Goal: Register for event/course

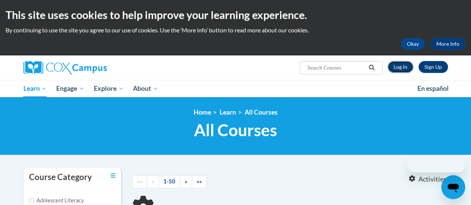
click at [403, 70] on link "Log In" at bounding box center [400, 67] width 26 height 12
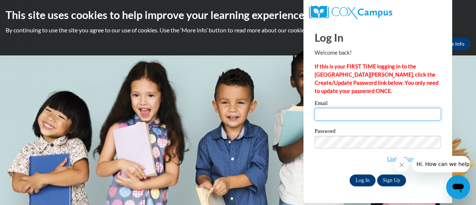
type input "[EMAIL_ADDRESS][DOMAIN_NAME]"
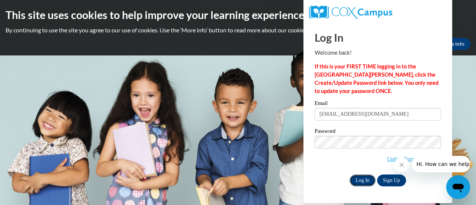
click at [371, 183] on input "Log In" at bounding box center [363, 181] width 26 height 12
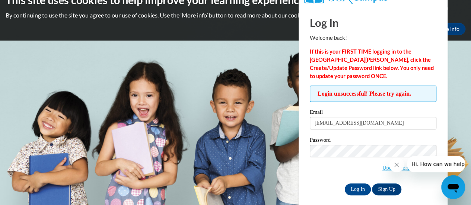
scroll to position [21, 0]
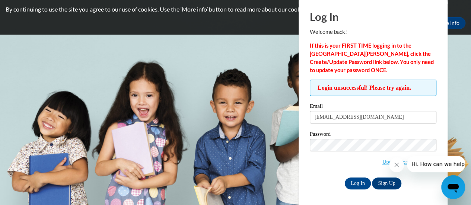
click at [393, 166] on button "Close message from company" at bounding box center [396, 164] width 15 height 15
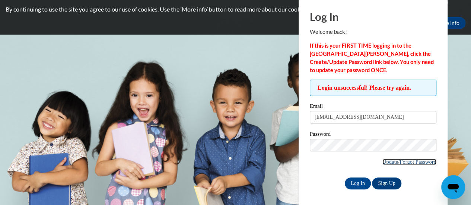
click at [392, 162] on link "Update/Forgot Password" at bounding box center [409, 162] width 54 height 6
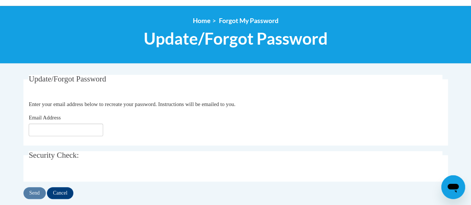
scroll to position [112, 0]
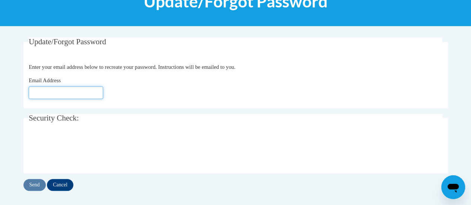
click at [96, 96] on input "Email Address" at bounding box center [66, 92] width 74 height 13
type input "[EMAIL_ADDRESS][DOMAIN_NAME]"
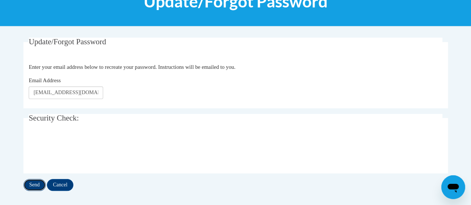
click at [33, 187] on input "Send" at bounding box center [34, 185] width 22 height 12
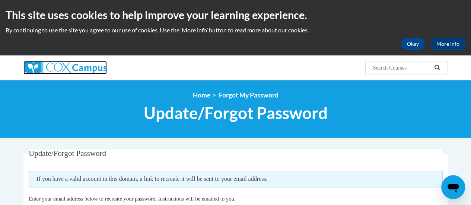
click at [82, 64] on img at bounding box center [64, 67] width 83 height 13
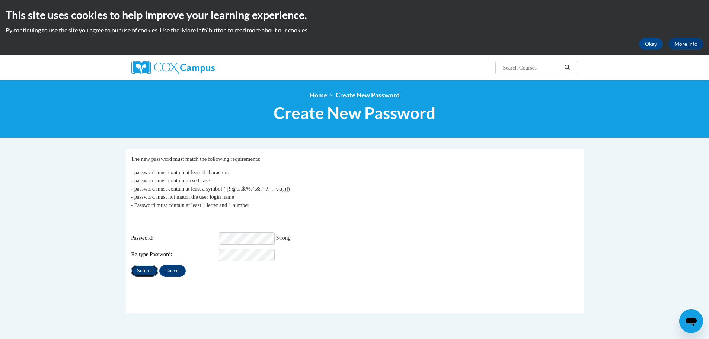
click at [141, 267] on input "Submit" at bounding box center [144, 271] width 27 height 12
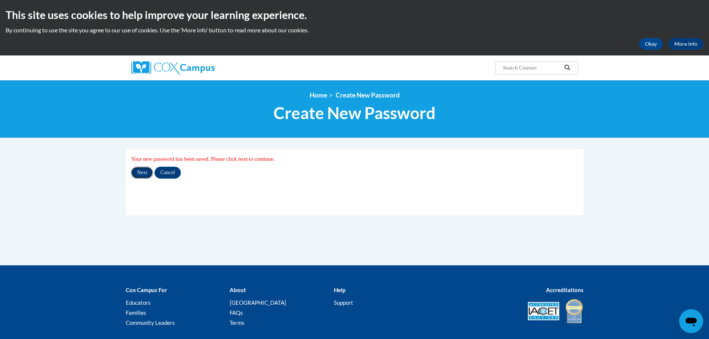
click at [141, 176] on input "Next" at bounding box center [142, 173] width 22 height 12
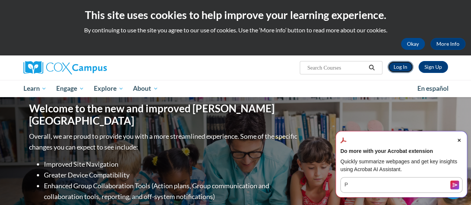
click at [400, 70] on link "Log In" at bounding box center [400, 67] width 26 height 12
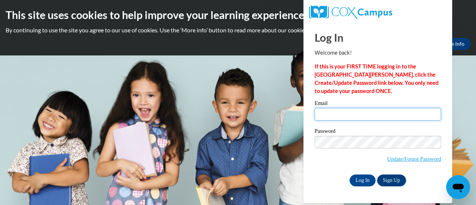
type input "[EMAIL_ADDRESS][DOMAIN_NAME]"
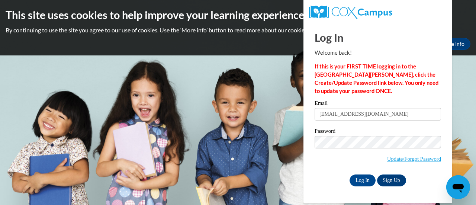
click at [364, 172] on div "Password Update/Forgot Password" at bounding box center [378, 150] width 127 height 44
click at [365, 177] on input "Log In" at bounding box center [363, 181] width 26 height 12
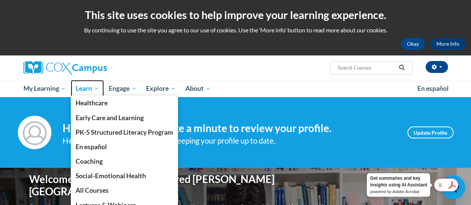
click at [86, 86] on span "Learn" at bounding box center [87, 88] width 23 height 9
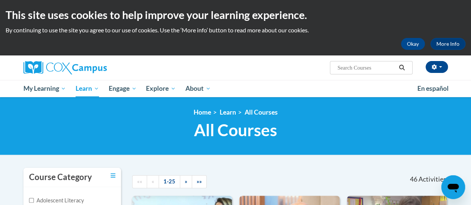
click at [372, 67] on input "Search..." at bounding box center [366, 67] width 60 height 9
type input "systematic"
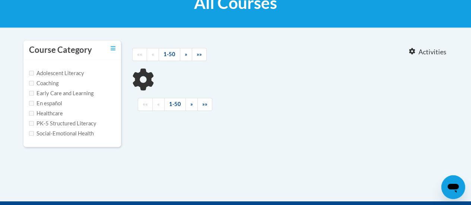
scroll to position [149, 0]
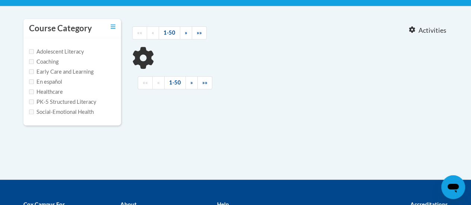
type input "systematic"
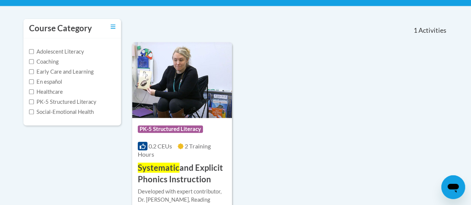
scroll to position [186, 0]
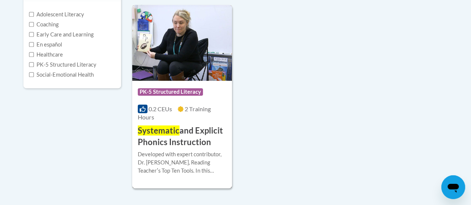
click at [170, 54] on img at bounding box center [182, 43] width 100 height 76
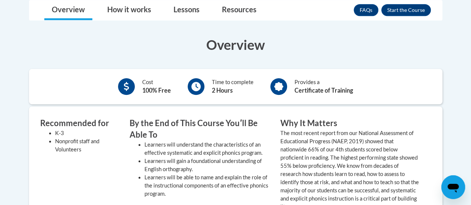
scroll to position [186, 0]
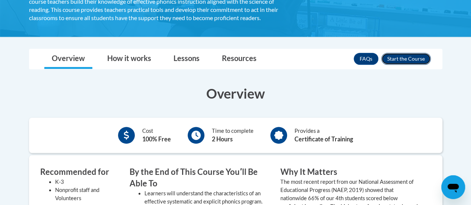
click at [396, 57] on button "Enroll" at bounding box center [405, 59] width 49 height 12
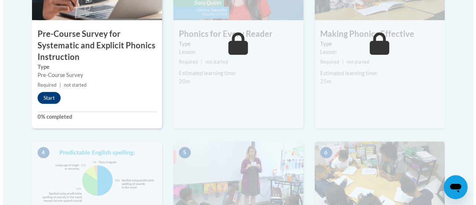
scroll to position [335, 0]
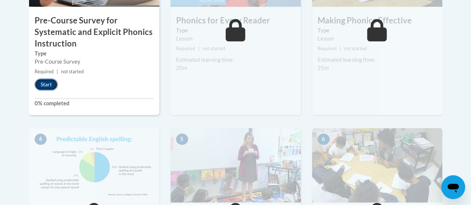
click at [44, 81] on button "Start" at bounding box center [46, 85] width 23 height 12
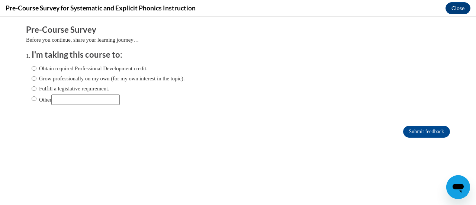
scroll to position [0, 0]
click at [32, 89] on input "Fulfill a legislative requirement." at bounding box center [34, 88] width 5 height 8
radio input "true"
click at [430, 132] on input "Submit feedback" at bounding box center [426, 132] width 47 height 12
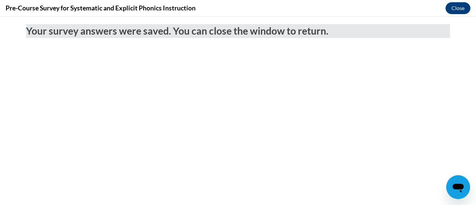
click at [467, 0] on div "Pre-Course Survey for Systematic and Explicit Phonics Instruction Close" at bounding box center [238, 8] width 476 height 17
click at [461, 6] on button "Close" at bounding box center [458, 8] width 25 height 12
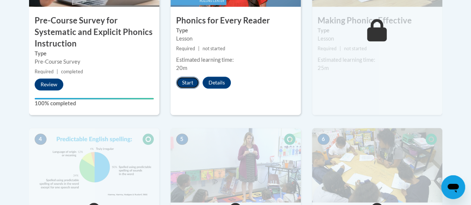
click at [187, 86] on button "Start" at bounding box center [187, 83] width 23 height 12
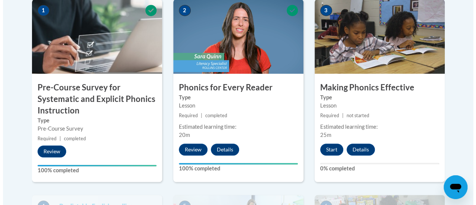
scroll to position [269, 0]
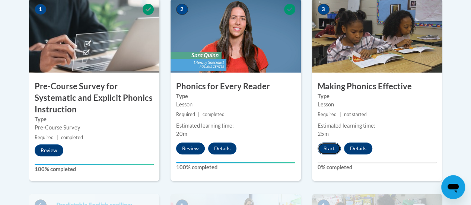
click at [331, 144] on button "Start" at bounding box center [328, 149] width 23 height 12
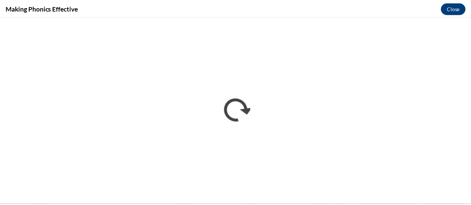
scroll to position [0, 0]
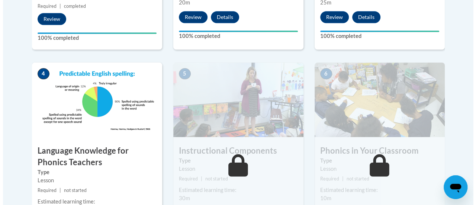
scroll to position [447, 0]
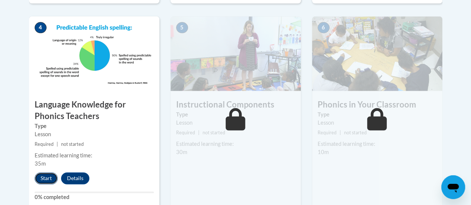
click at [47, 180] on button "Start" at bounding box center [46, 178] width 23 height 12
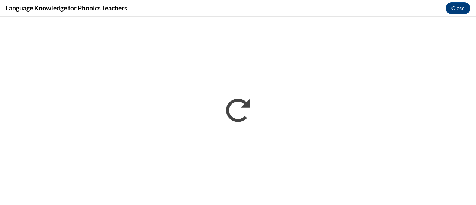
scroll to position [0, 0]
